Goal: Check status: Check status

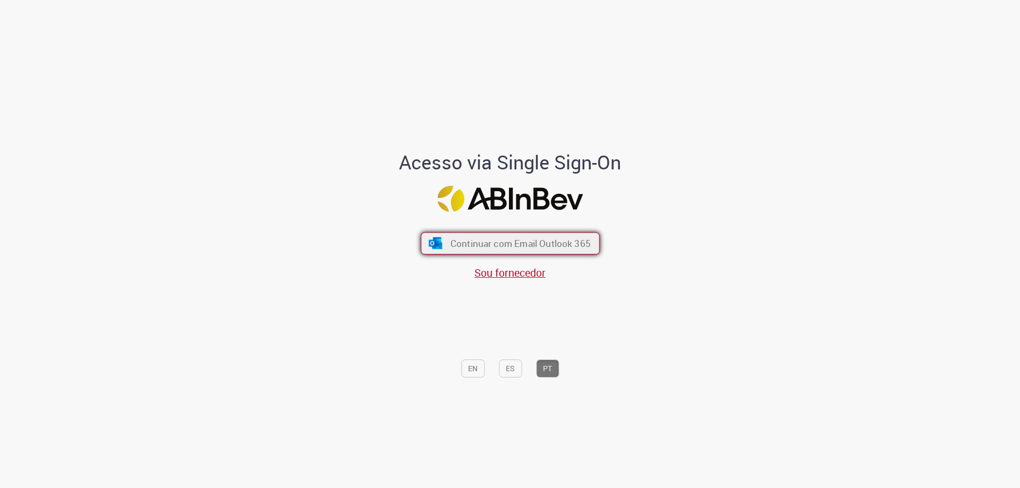
click at [437, 238] on img "submit" at bounding box center [435, 243] width 15 height 12
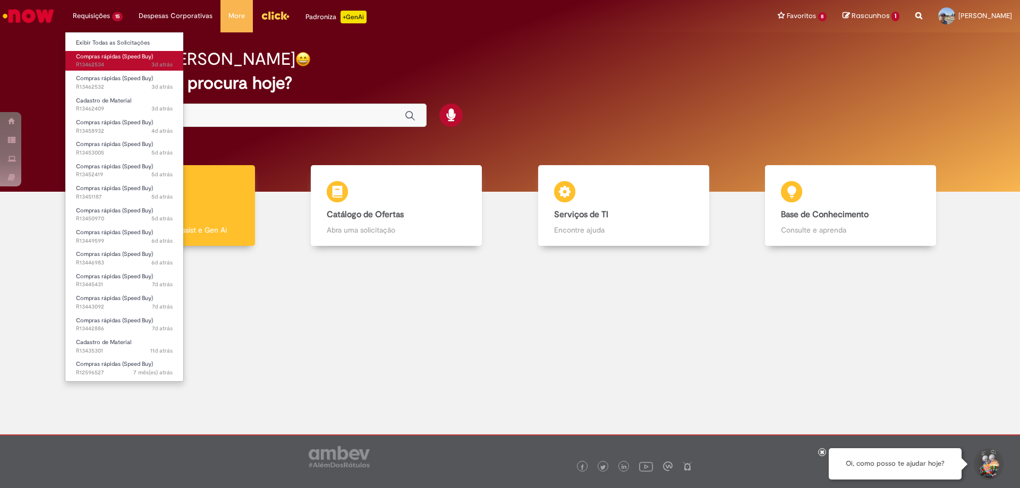
click at [101, 54] on span "Compras rápidas (Speed Buy)" at bounding box center [114, 57] width 77 height 8
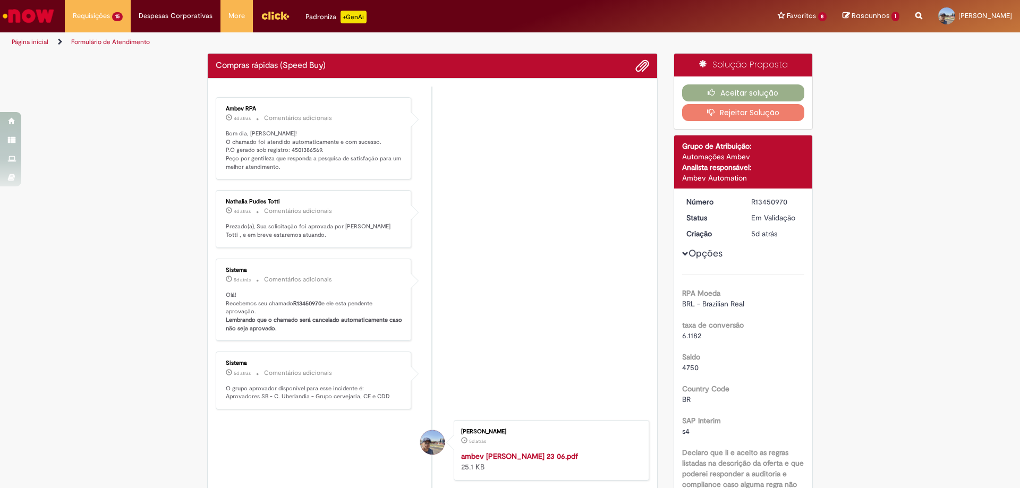
click at [303, 153] on p "Bom dia, Matheus! O chamado foi atendido automaticamente e com sucesso. P.O ger…" at bounding box center [314, 151] width 177 height 42
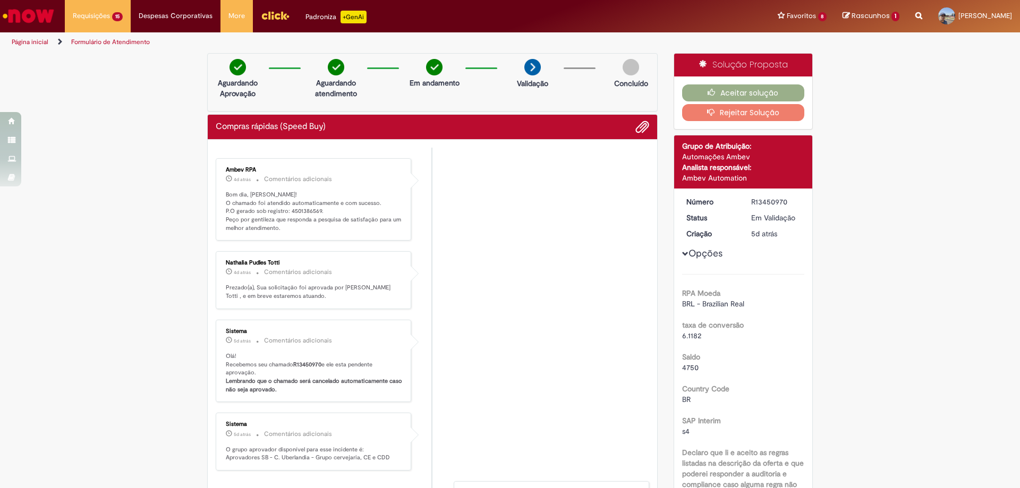
click at [302, 152] on ul "Ambev RPA 4d atrás 4 dias atrás Comentários adicionais Bom dia, Matheus! O cham…" at bounding box center [432, 397] width 433 height 498
click at [300, 212] on p "Bom dia, Matheus! O chamado foi atendido automaticamente e com sucesso. P.O ger…" at bounding box center [314, 212] width 177 height 42
copy p "4501386569"
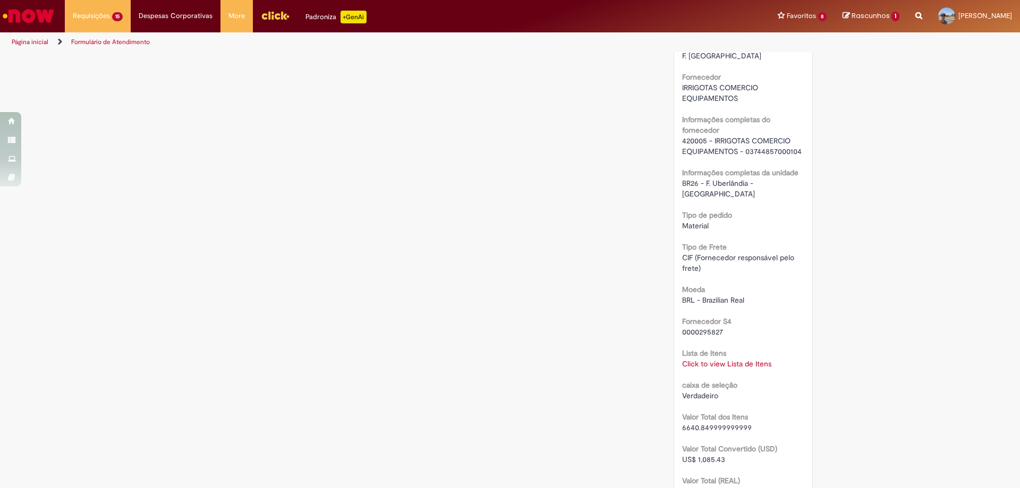
scroll to position [920, 0]
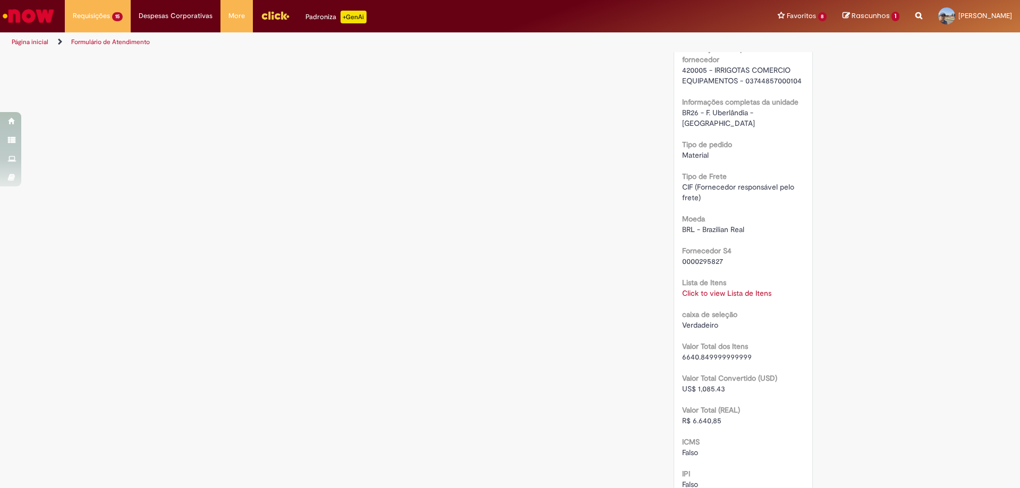
click at [688, 298] on link "Click to view Lista de Itens" at bounding box center [726, 293] width 89 height 10
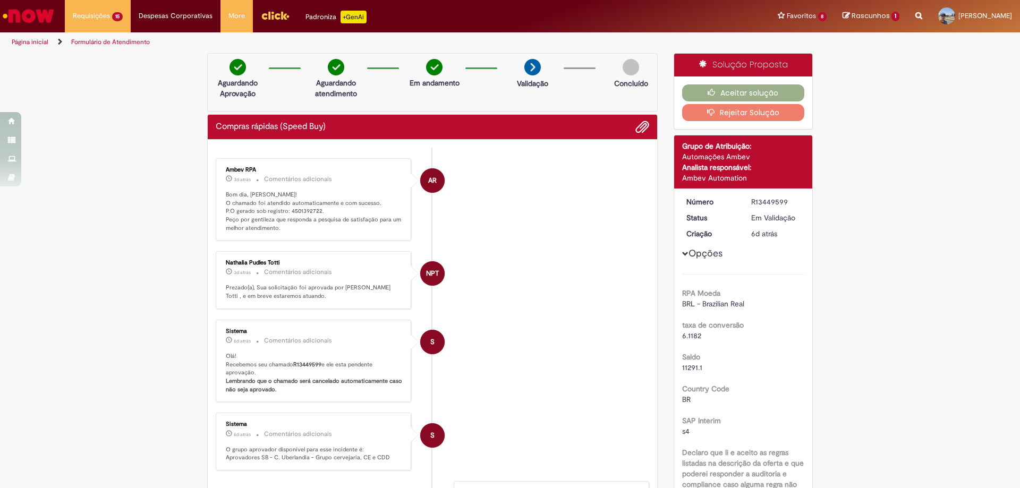
click at [294, 210] on p "Bom dia, [PERSON_NAME]! O chamado foi atendido automaticamente e com sucesso. P…" at bounding box center [314, 212] width 177 height 42
copy p "4501392722"
